Goal: Find contact information: Find contact information

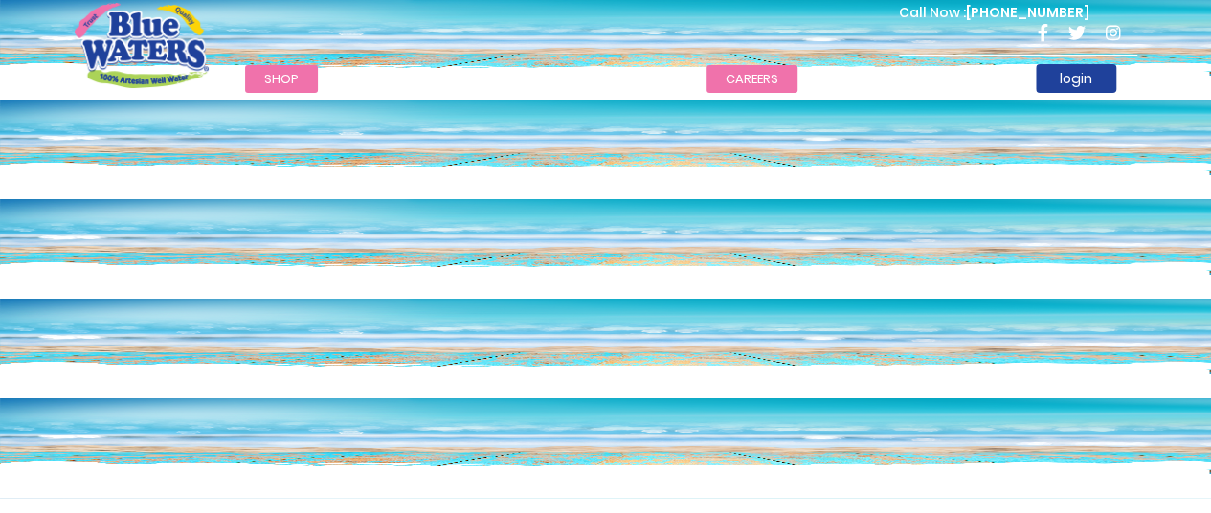
click at [755, 87] on link "careers" at bounding box center [752, 79] width 91 height 28
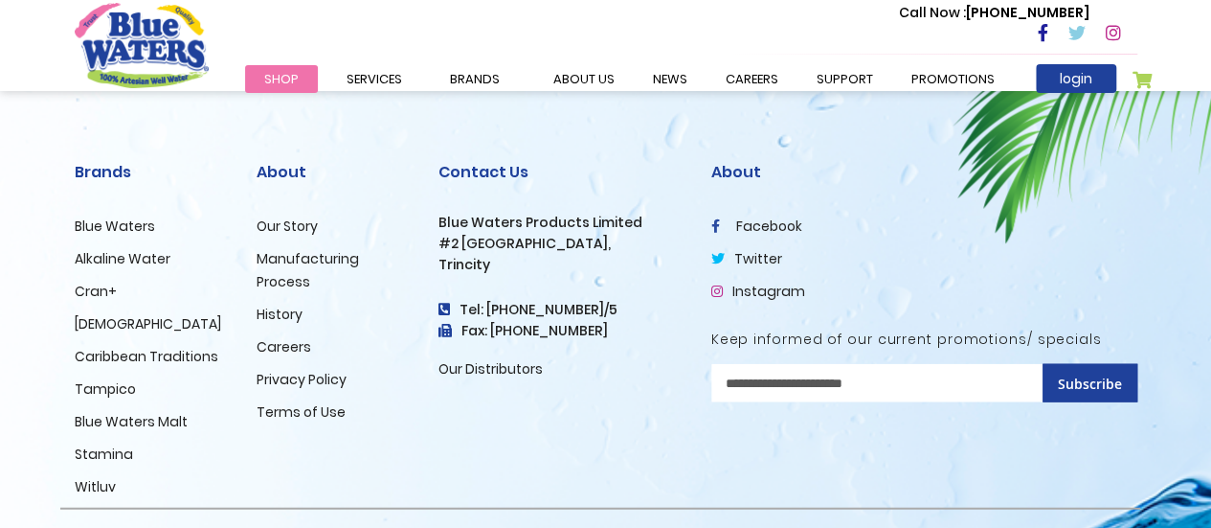
scroll to position [2087, 0]
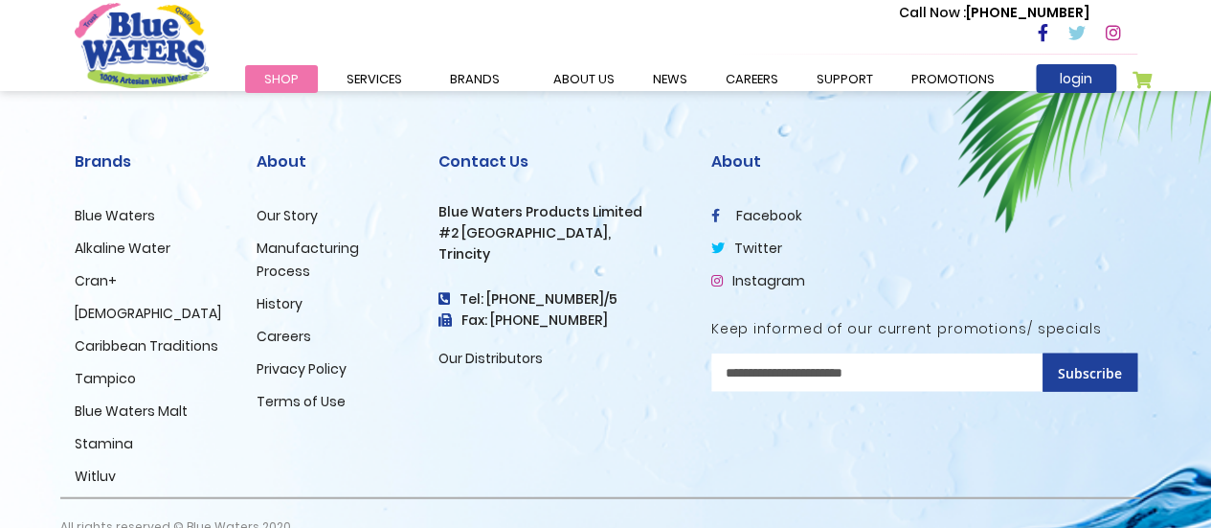
drag, startPoint x: 1225, startPoint y: 54, endPoint x: 1225, endPoint y: 442, distance: 388.8
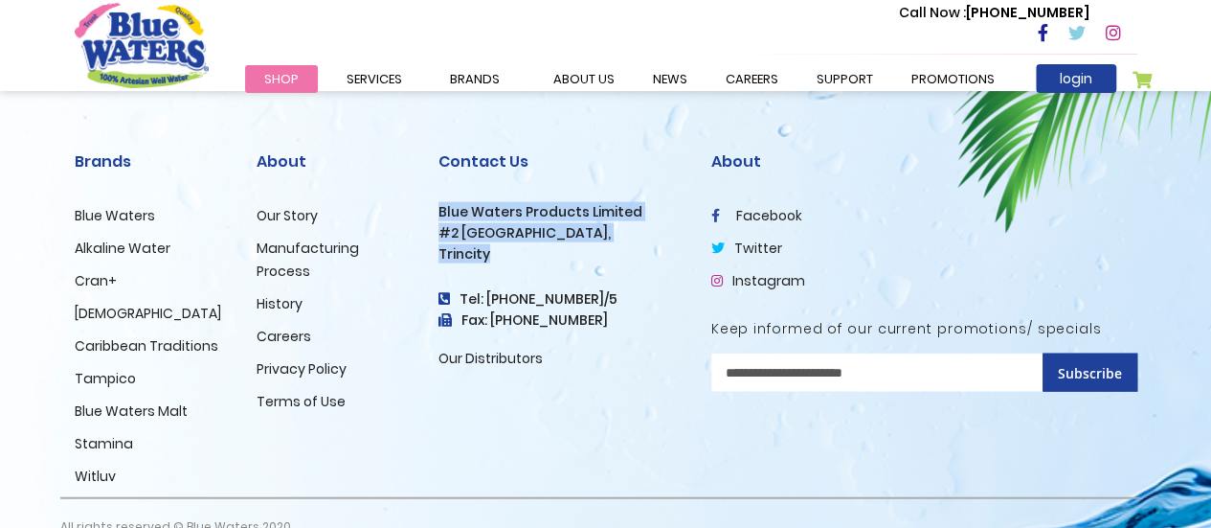
drag, startPoint x: 440, startPoint y: 210, endPoint x: 509, endPoint y: 256, distance: 82.9
click at [509, 256] on div "Contact Us Blue Waters Products Limited [STREET_ADDRESS] Tel: [PHONE_NUMBER]/5 …" at bounding box center [561, 260] width 244 height 217
copy div "Blue Waters Products Limited [STREET_ADDRESS]"
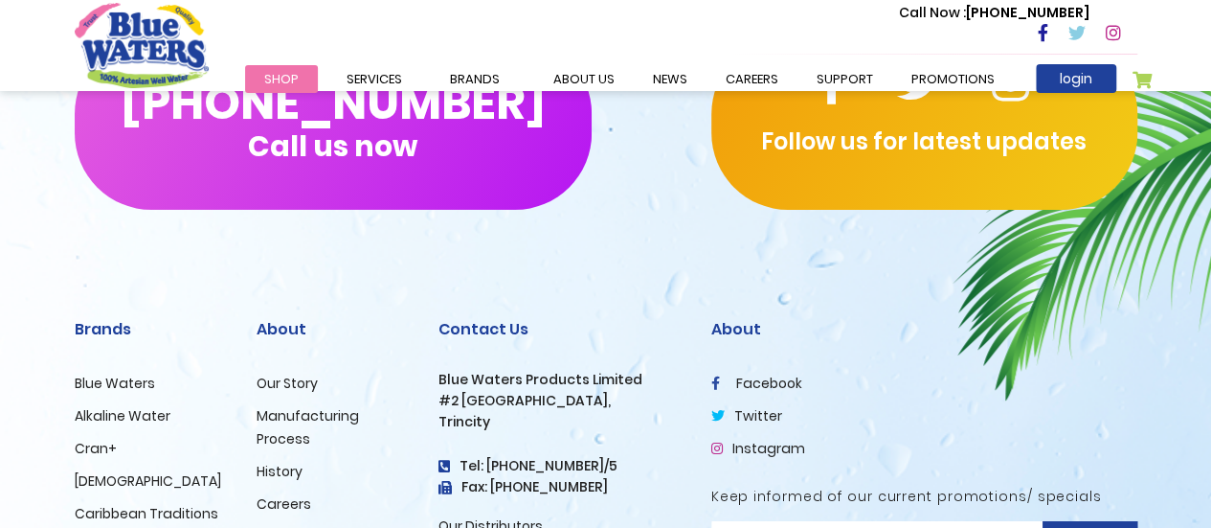
scroll to position [3353, 0]
